Goal: Task Accomplishment & Management: Use online tool/utility

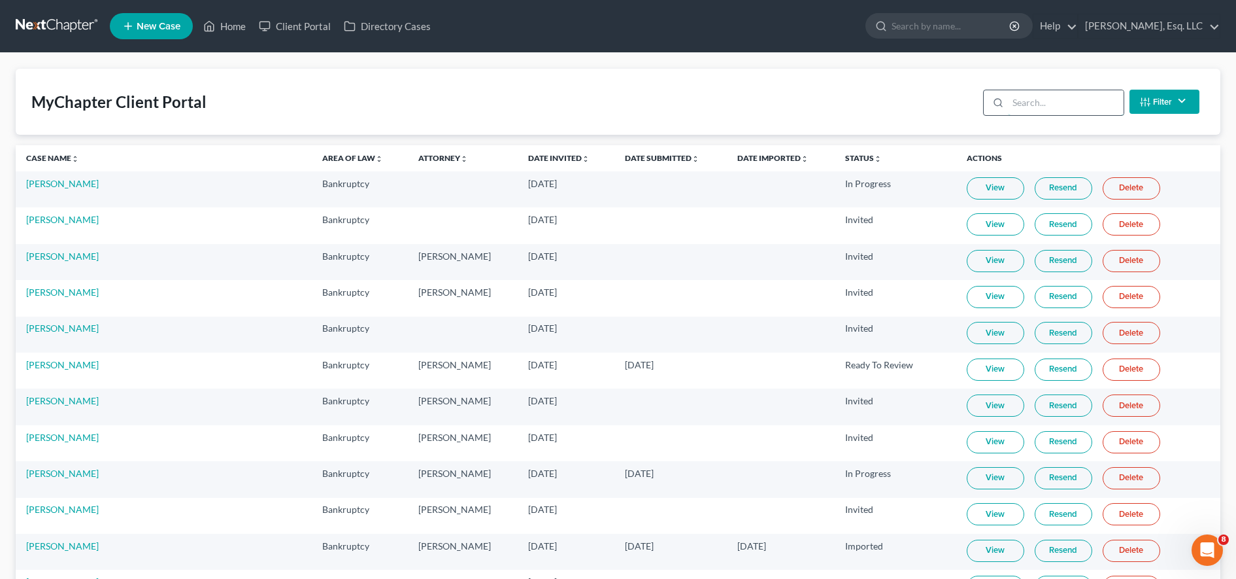
click at [1087, 107] on input "search" at bounding box center [1066, 102] width 116 height 25
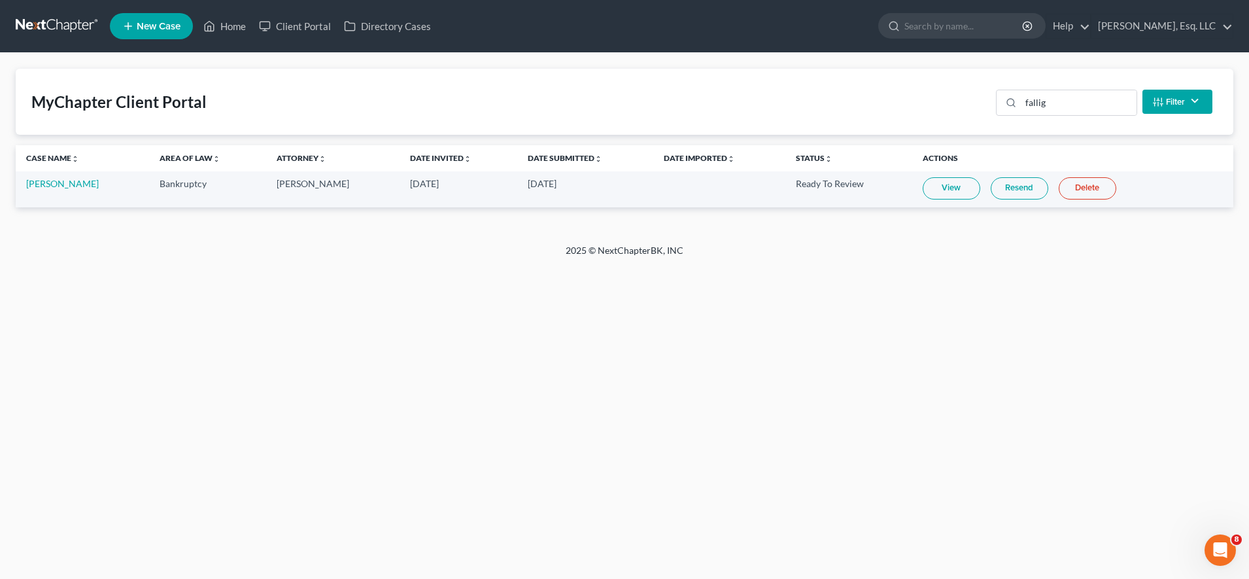
click at [970, 194] on link "View" at bounding box center [952, 188] width 58 height 22
click at [1076, 99] on input "fallig" at bounding box center [1079, 102] width 116 height 25
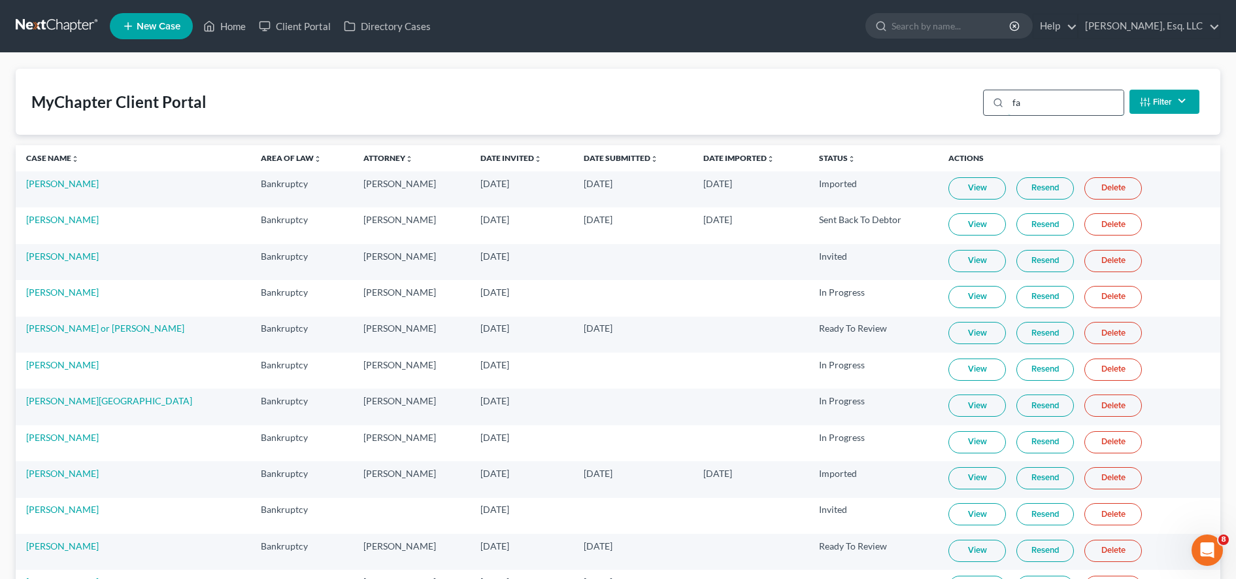
type input "f"
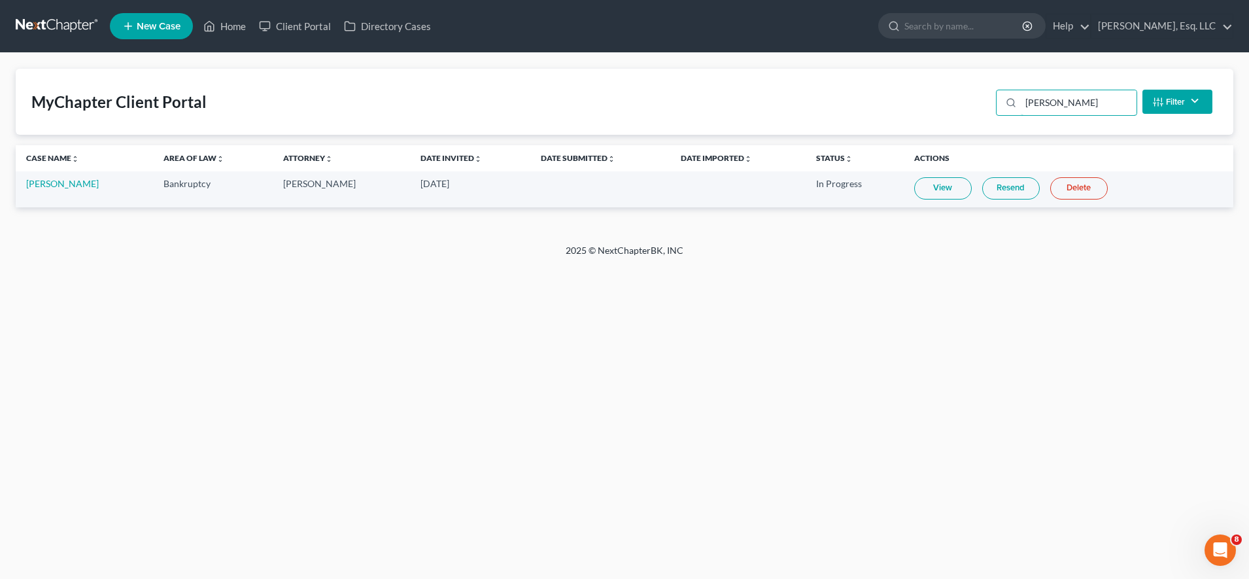
type input "[PERSON_NAME]"
click at [1006, 190] on link "Resend" at bounding box center [1011, 188] width 58 height 22
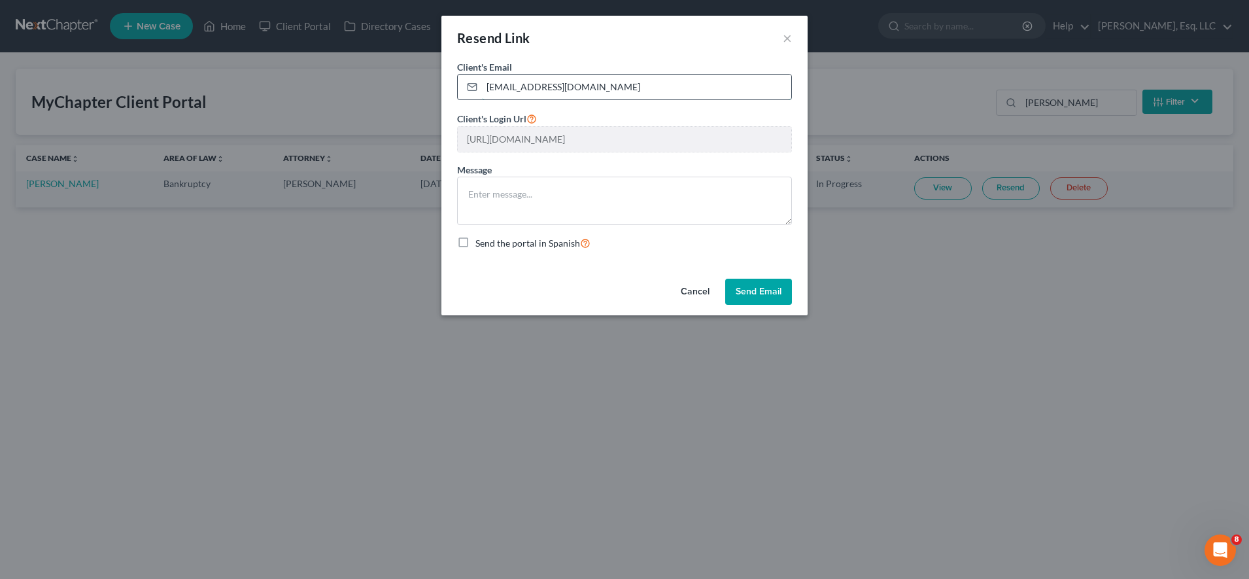
click at [486, 87] on input "[EMAIL_ADDRESS][DOMAIN_NAME]" at bounding box center [636, 87] width 309 height 25
click at [758, 300] on button "Send Email" at bounding box center [758, 292] width 67 height 26
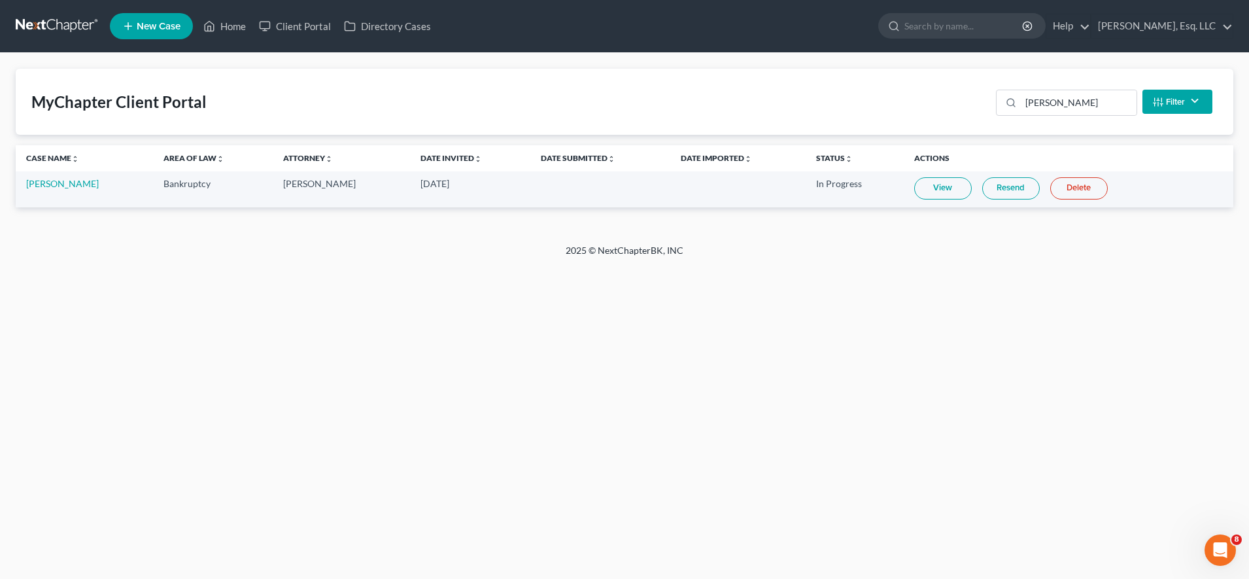
click at [914, 192] on link "View" at bounding box center [943, 188] width 58 height 22
